Goal: Task Accomplishment & Management: Manage account settings

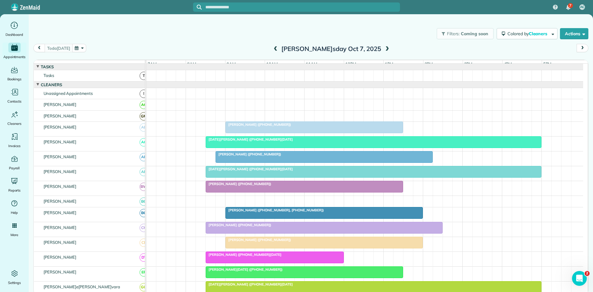
click at [243, 127] on span "[PERSON_NAME] ([PHONE_NUMBER])" at bounding box center [258, 124] width 66 height 4
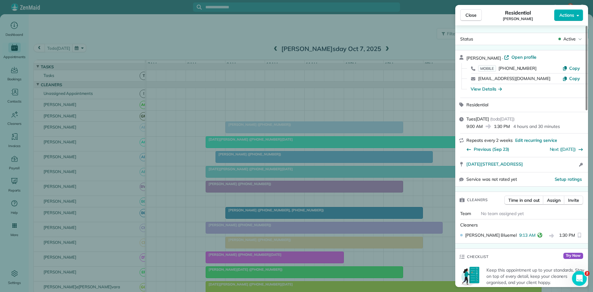
click at [228, 172] on div "[PERSON_NAME]lose R[DATE]al [PERSON_NAME]ns Status Active [PERSON_NAME] · Open …" at bounding box center [296, 146] width 593 height 292
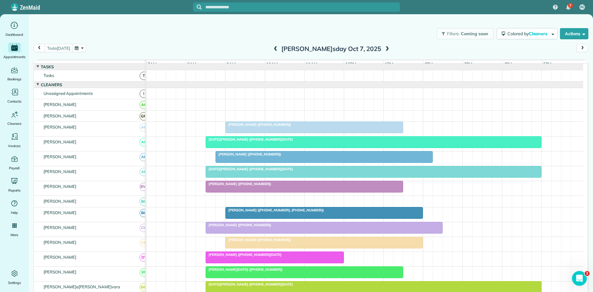
click at [234, 162] on div at bounding box center [324, 156] width 216 height 11
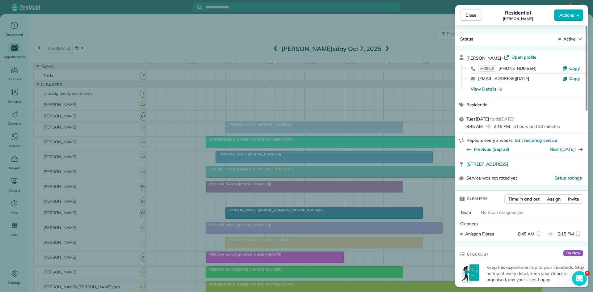
click at [253, 185] on div "Close Residential [PERSON_NAME] Actions Status Active Sheria Tjoa · Open profil…" at bounding box center [296, 146] width 593 height 292
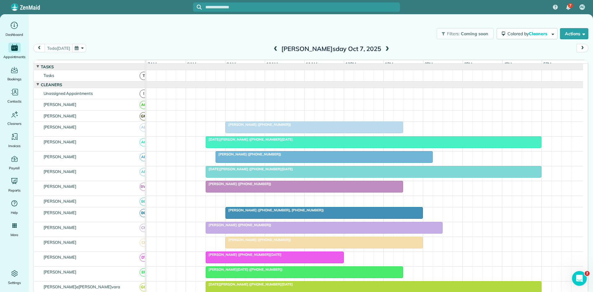
click at [252, 161] on div at bounding box center [324, 156] width 216 height 11
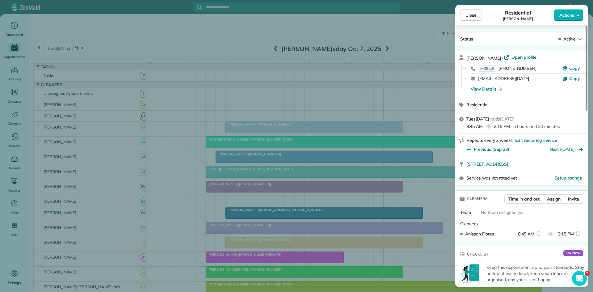
click at [232, 200] on div "Close Residential [PERSON_NAME] Actions Status Active Sheria Tjoa · Open profil…" at bounding box center [296, 146] width 593 height 292
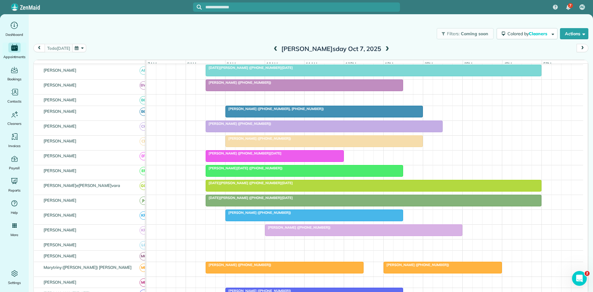
scroll to position [103, 0]
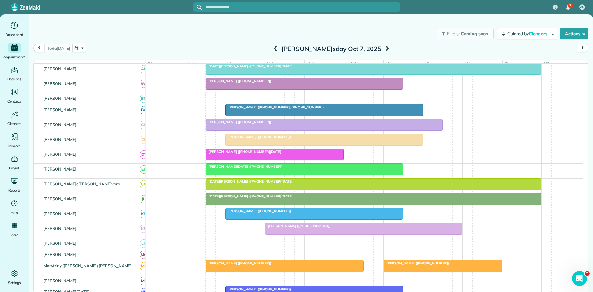
click at [233, 169] on span "[PERSON_NAME][DATE] ([PHONE_NUMBER])" at bounding box center [243, 166] width 77 height 4
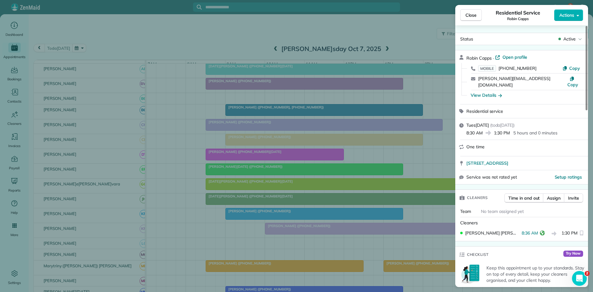
click at [244, 207] on div "Close Residenti[PERSON_NAME]Robin Capps Actions Status Active Robin Capp[PERSON…" at bounding box center [296, 146] width 593 height 292
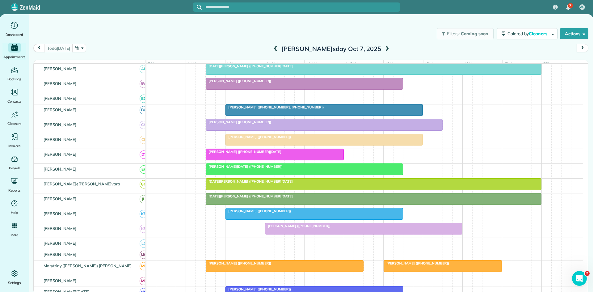
click at [276, 228] on span "[PERSON_NAME] ([PHONE_NUMBER])" at bounding box center [298, 225] width 66 height 4
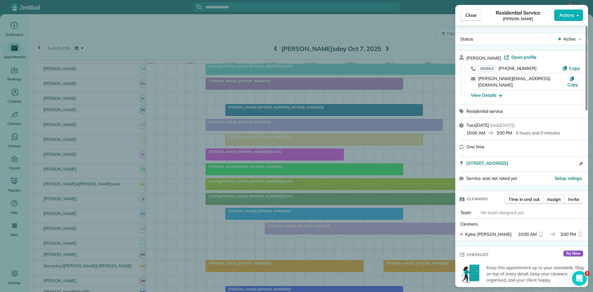
click at [273, 204] on div "Close Residential Servic[PERSON_NAME] Actions Status Activ[PERSON_NAME] · Open …" at bounding box center [296, 146] width 593 height 292
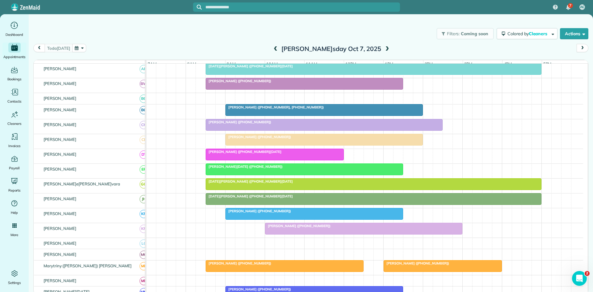
click at [248, 219] on div at bounding box center [314, 213] width 177 height 11
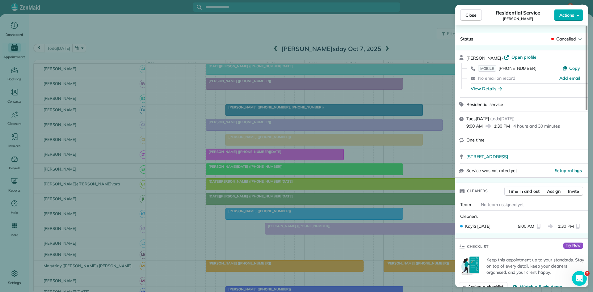
click at [201, 188] on div "Close Residential Serv[PERSON_NAME] Actions Status Cancel[PERSON_NAME] · Open p…" at bounding box center [296, 146] width 593 height 292
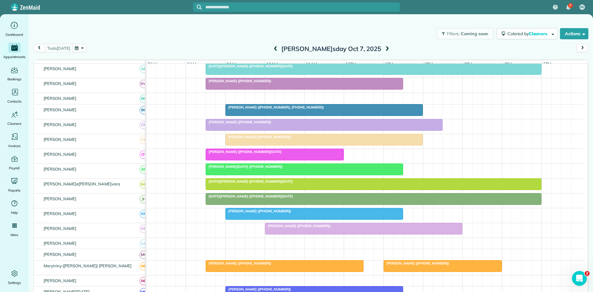
click at [243, 213] on span "[PERSON_NAME] ([PHONE_NUMBER])" at bounding box center [258, 211] width 66 height 4
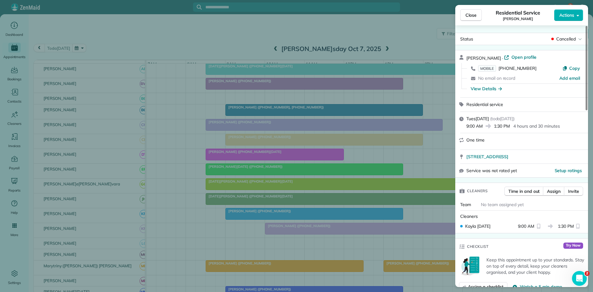
click at [250, 175] on div "Close Residential Serv[PERSON_NAME] Actions Status Cancel[PERSON_NAME] · Open p…" at bounding box center [296, 146] width 593 height 292
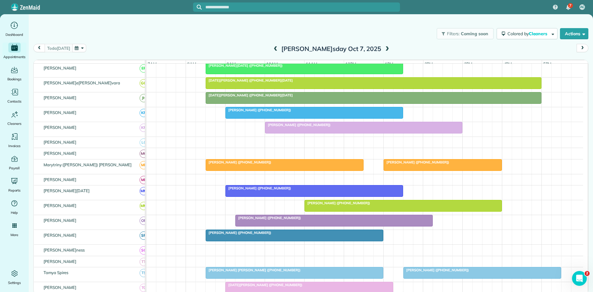
scroll to position [206, 0]
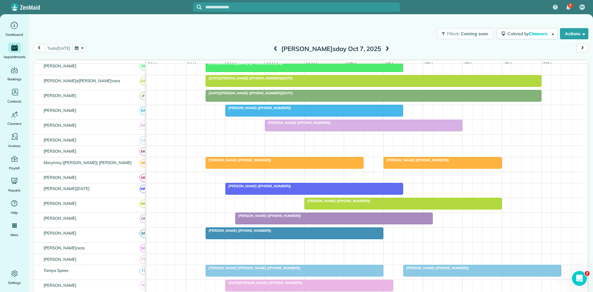
click at [263, 224] on div at bounding box center [334, 218] width 197 height 11
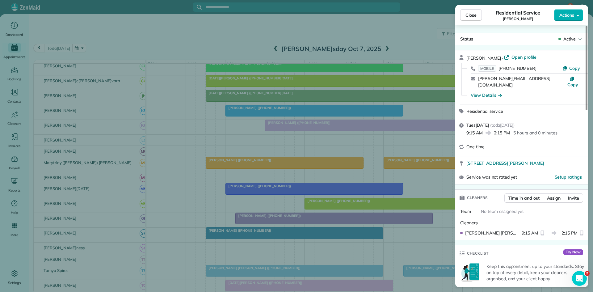
click at [264, 240] on div "Close Residential Service [PERSON_NAME]ions [PERSON_NAME]us Active [PERSON_NAME…" at bounding box center [296, 146] width 593 height 292
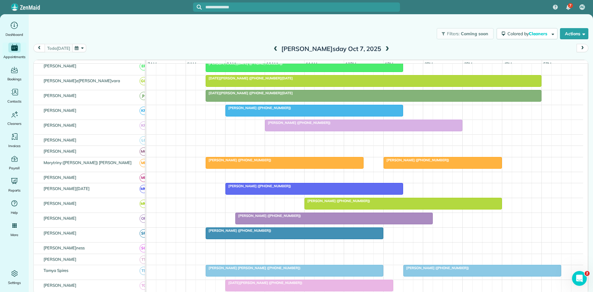
click at [258, 224] on div at bounding box center [334, 218] width 197 height 11
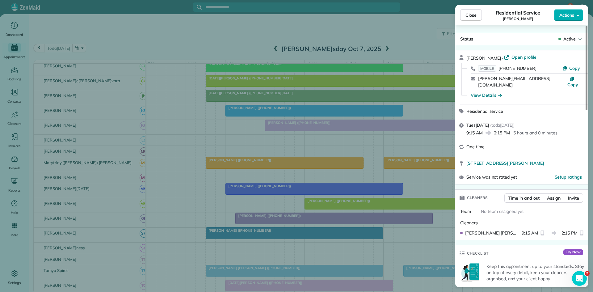
click at [276, 226] on div "Close Residential Service [PERSON_NAME]ions [PERSON_NAME]us Active [PERSON_NAME…" at bounding box center [296, 146] width 593 height 292
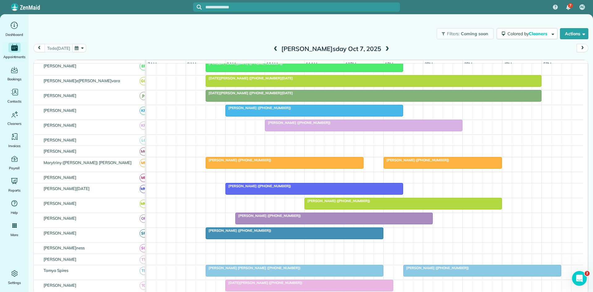
click at [301, 131] on div at bounding box center [363, 125] width 197 height 11
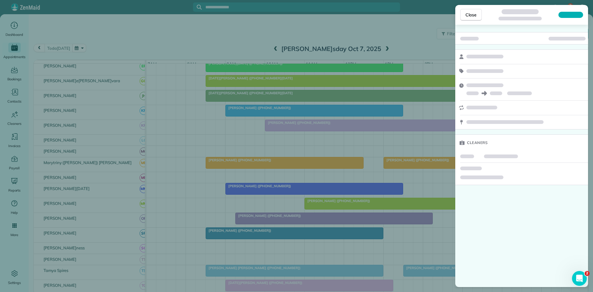
click at [300, 151] on div "Close Cleaners" at bounding box center [296, 146] width 593 height 292
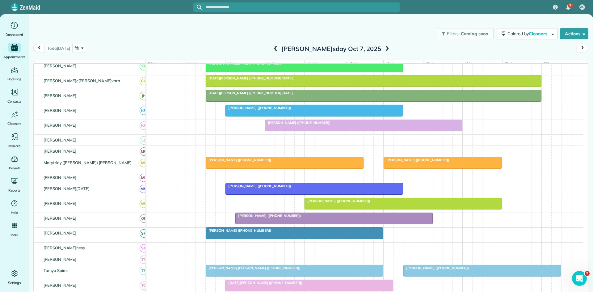
click at [293, 129] on div at bounding box center [363, 125] width 197 height 11
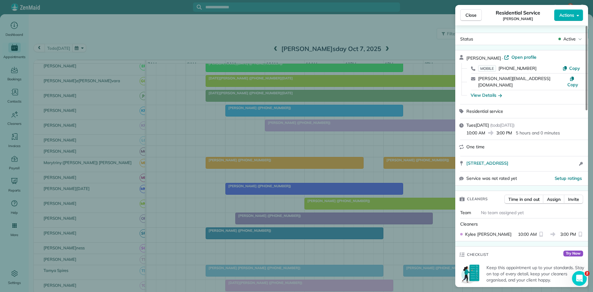
click at [290, 145] on div "Close Residential Servic[PERSON_NAME] Actions Status Activ[PERSON_NAME] · Open …" at bounding box center [296, 146] width 593 height 292
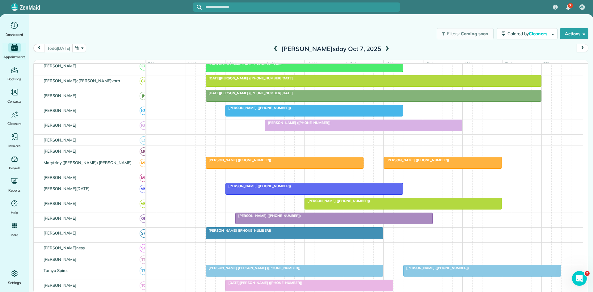
click at [330, 203] on span "[PERSON_NAME] ([PHONE_NUMBER])" at bounding box center [337, 200] width 66 height 4
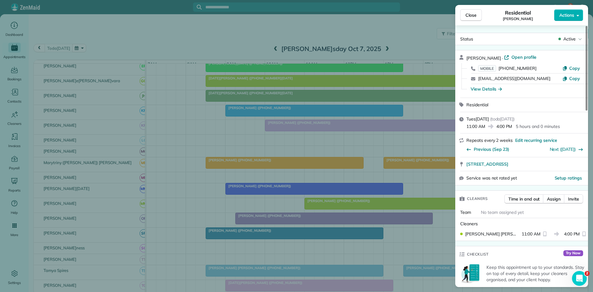
click at [305, 202] on div "Clo[PERSON_NAME]tial Sandy Teer Actions[PERSON_NAME]tive [PERSON_NAME] · Open p…" at bounding box center [296, 146] width 593 height 292
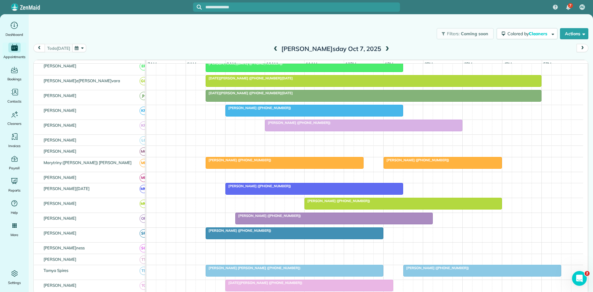
click at [233, 7] on input "text" at bounding box center [302, 7] width 194 height 5
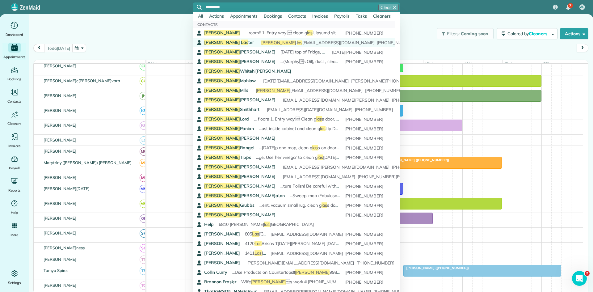
type input "*********"
click at [230, 43] on div "[PERSON_NAME] ter ...Remove soap scum from shower g las s, buff with Windex. • …" at bounding box center [293, 42] width 179 height 6
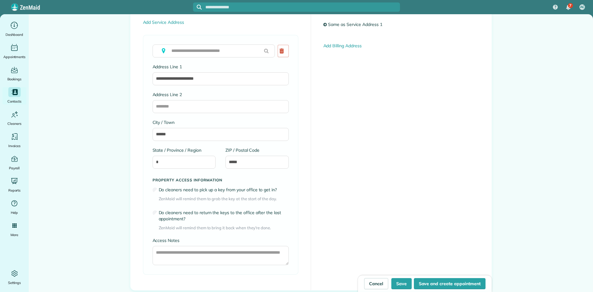
scroll to position [467, 0]
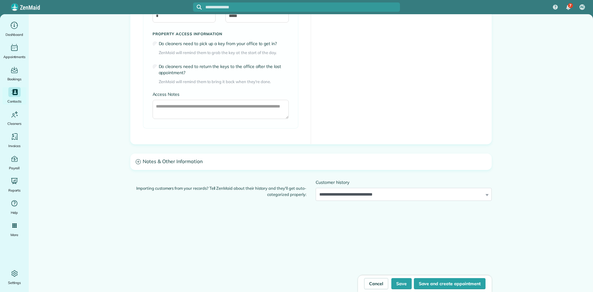
type input "**********"
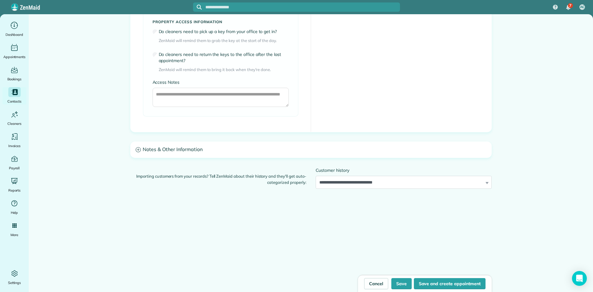
click at [245, 156] on h3 "Notes & Other Information" at bounding box center [311, 150] width 361 height 16
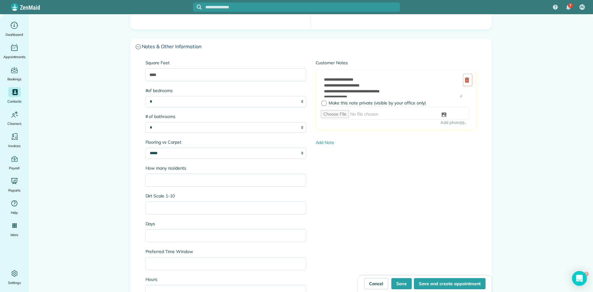
scroll to position [0, 0]
drag, startPoint x: 320, startPoint y: 80, endPoint x: 357, endPoint y: 79, distance: 37.1
click at [320, 79] on textarea at bounding box center [391, 85] width 142 height 24
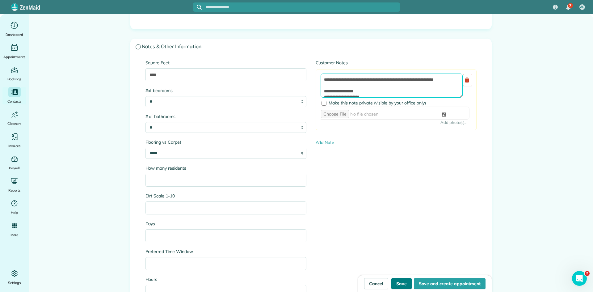
type textarea "**********"
click at [399, 288] on button "Save" at bounding box center [401, 283] width 20 height 11
type input "**********"
